Goal: Information Seeking & Learning: Learn about a topic

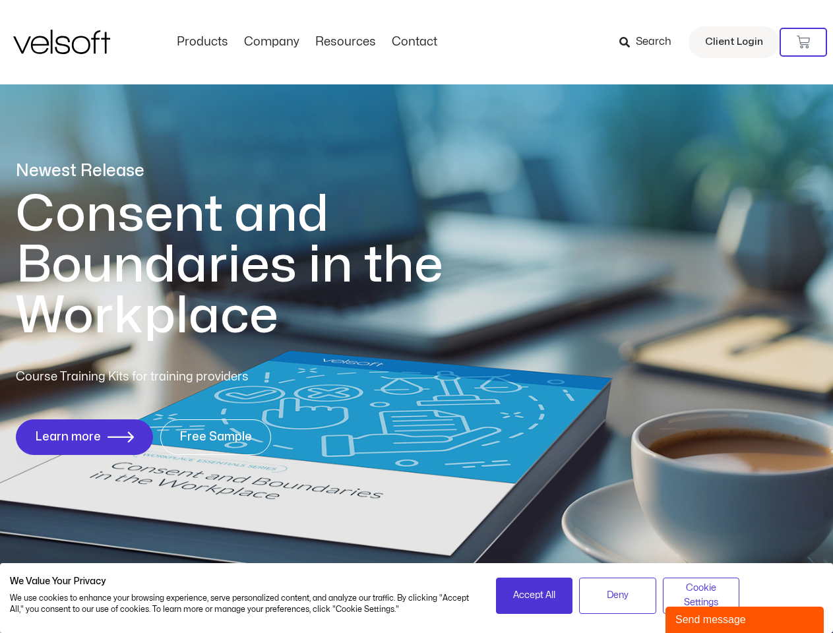
click at [416, 316] on h1 "Consent and Boundaries in the Workplace" at bounding box center [256, 265] width 481 height 152
click at [803, 42] on icon at bounding box center [802, 42] width 13 height 13
click at [534, 595] on span "Accept All" at bounding box center [534, 595] width 42 height 15
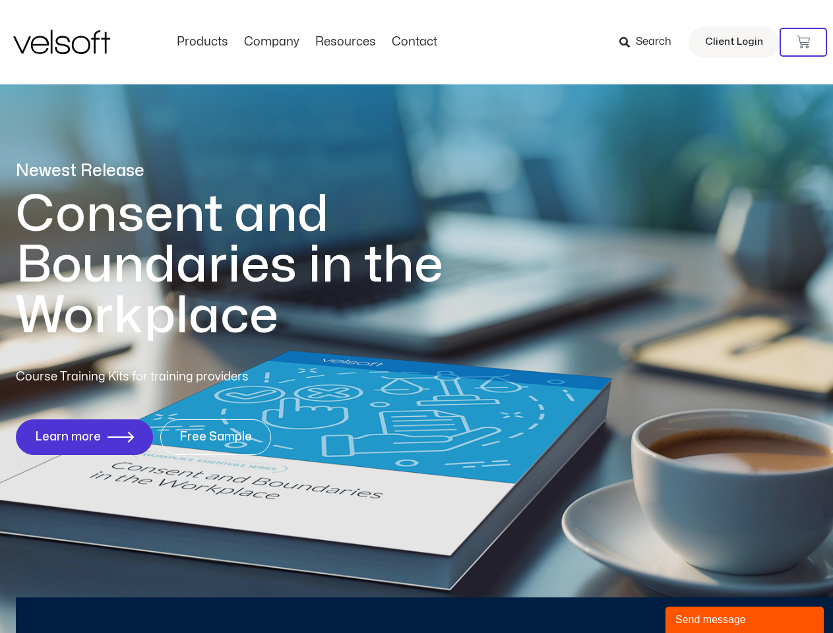
click at [617, 595] on div "Newest Release Consent and Boundaries in the Workplace Course Training Kits for…" at bounding box center [416, 315] width 833 height 640
click at [701, 595] on div "Newest Release Consent and Boundaries in the Workplace Course Training Kits for…" at bounding box center [416, 315] width 833 height 640
click at [744, 620] on div "Send message" at bounding box center [744, 620] width 138 height 16
